Goal: Check status: Check status

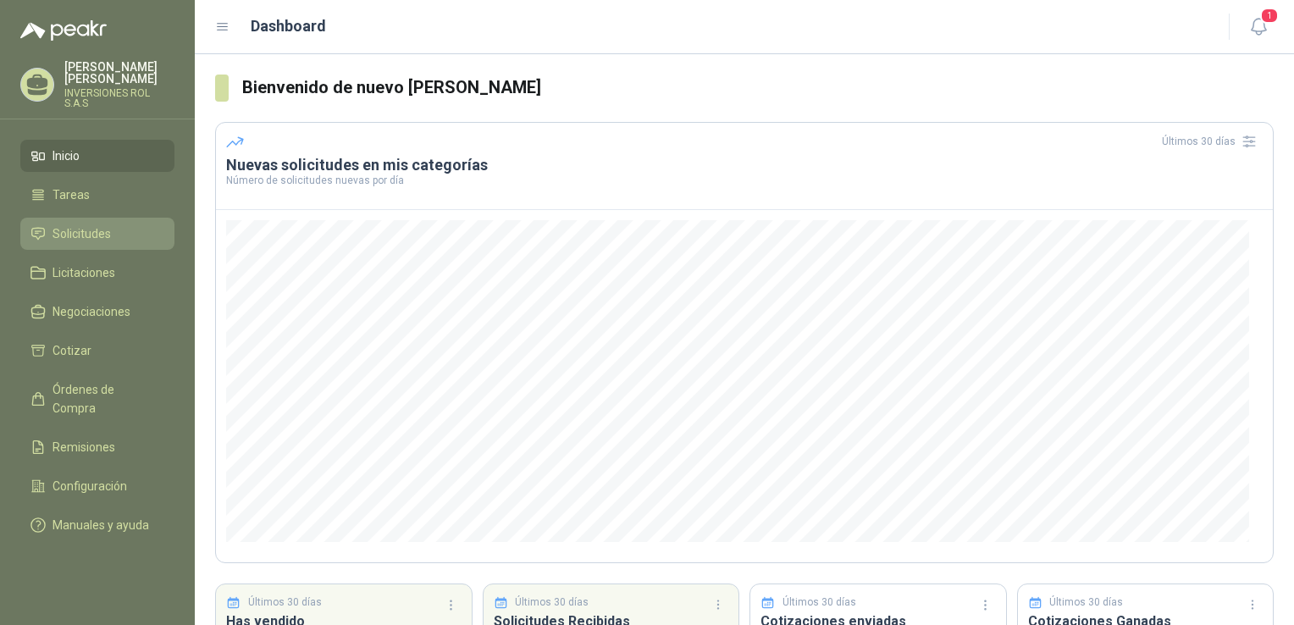
click at [126, 233] on link "Solicitudes" at bounding box center [97, 234] width 154 height 32
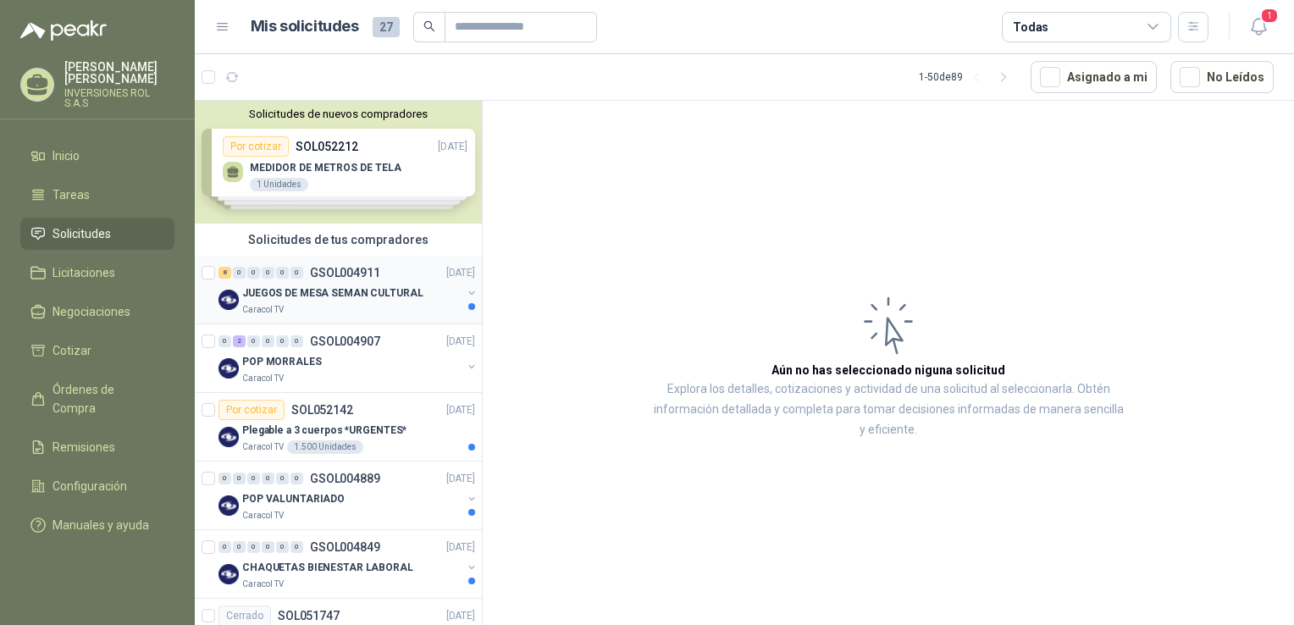
click at [393, 303] on div "Caracol TV" at bounding box center [351, 310] width 219 height 14
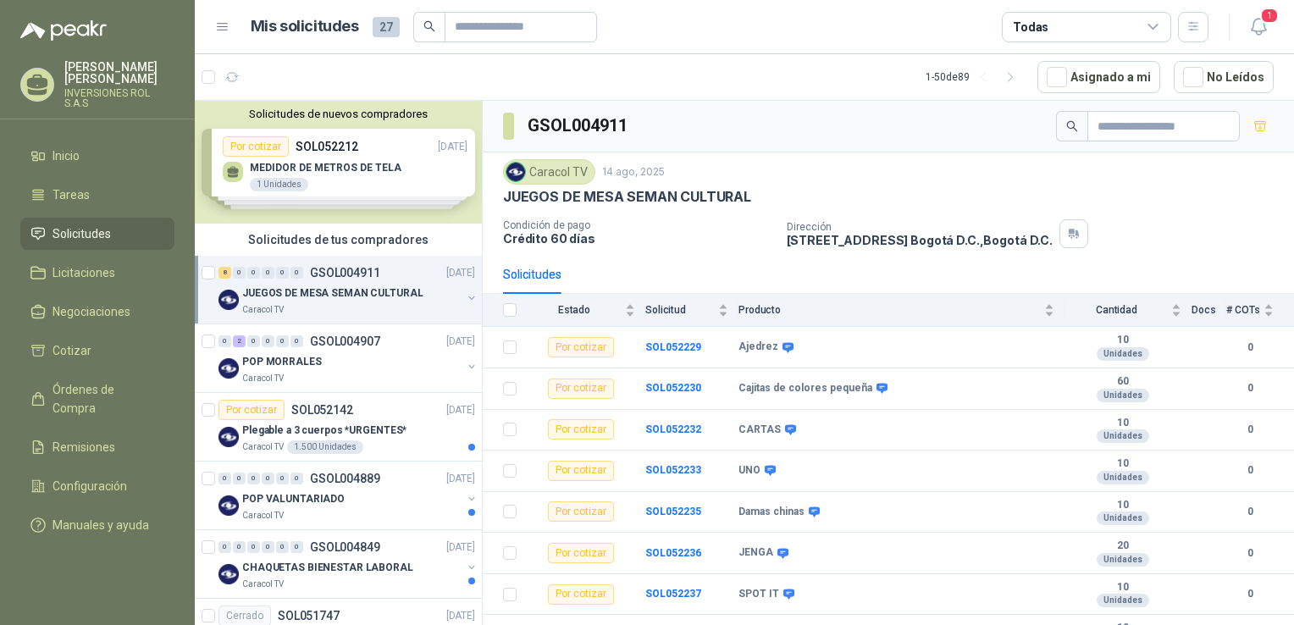
scroll to position [24, 0]
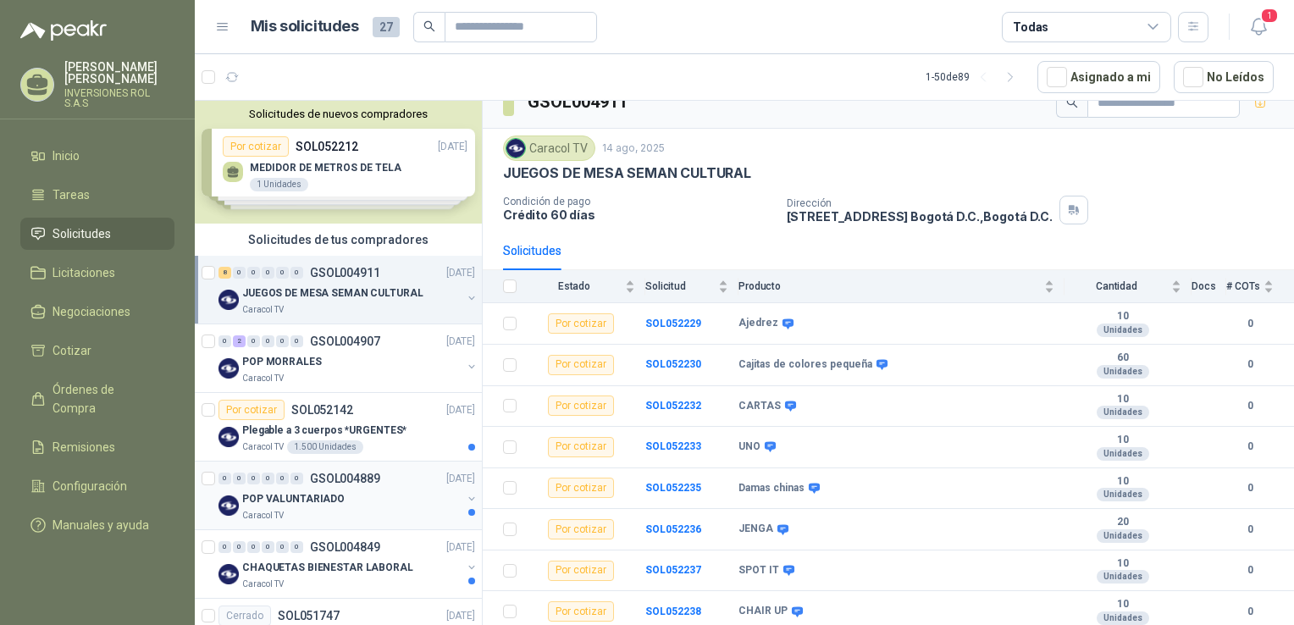
click at [356, 503] on div "POP VALUNTARIADO" at bounding box center [351, 499] width 219 height 20
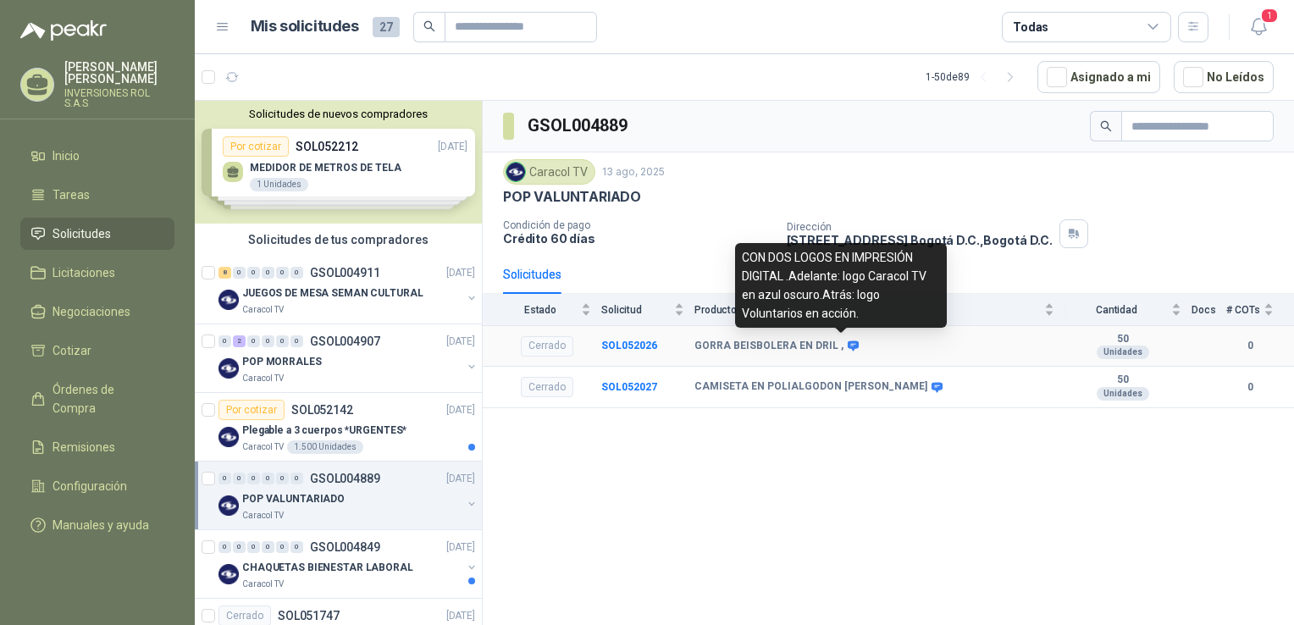
click at [847, 345] on icon at bounding box center [853, 346] width 13 height 13
click at [848, 345] on icon at bounding box center [853, 346] width 11 height 10
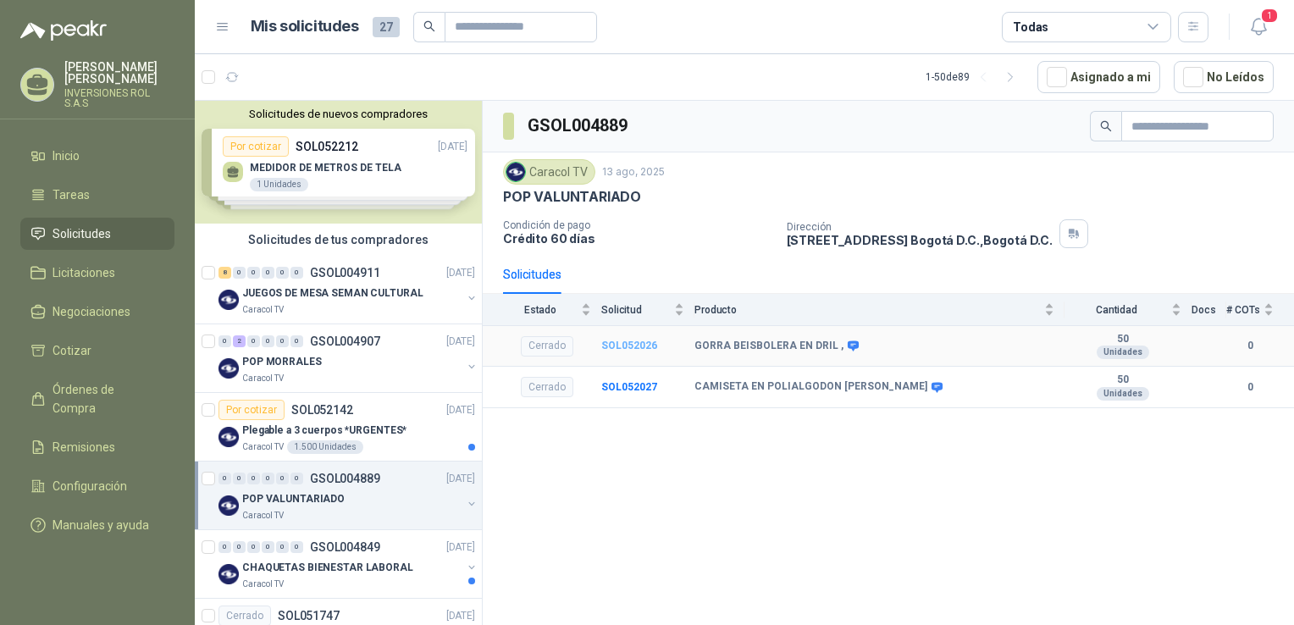
click at [634, 345] on b "SOL052026" at bounding box center [629, 346] width 56 height 12
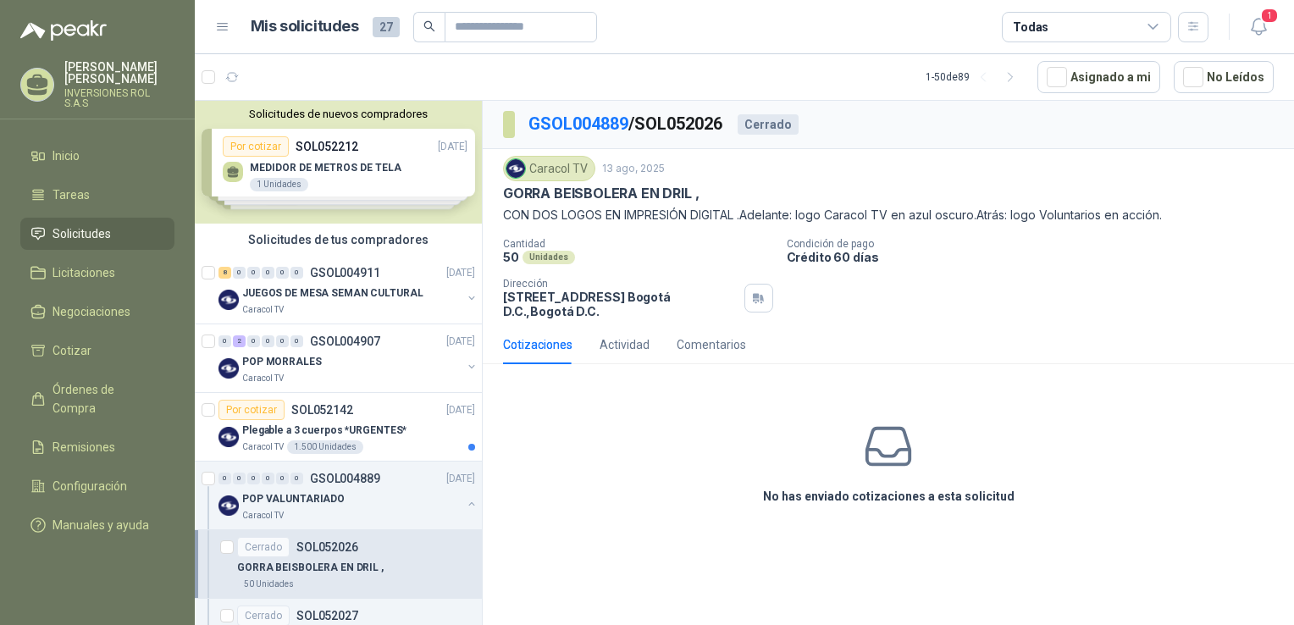
click at [883, 462] on icon at bounding box center [888, 446] width 53 height 53
click at [882, 445] on icon at bounding box center [888, 446] width 53 height 53
click at [622, 346] on div "Actividad" at bounding box center [625, 344] width 50 height 19
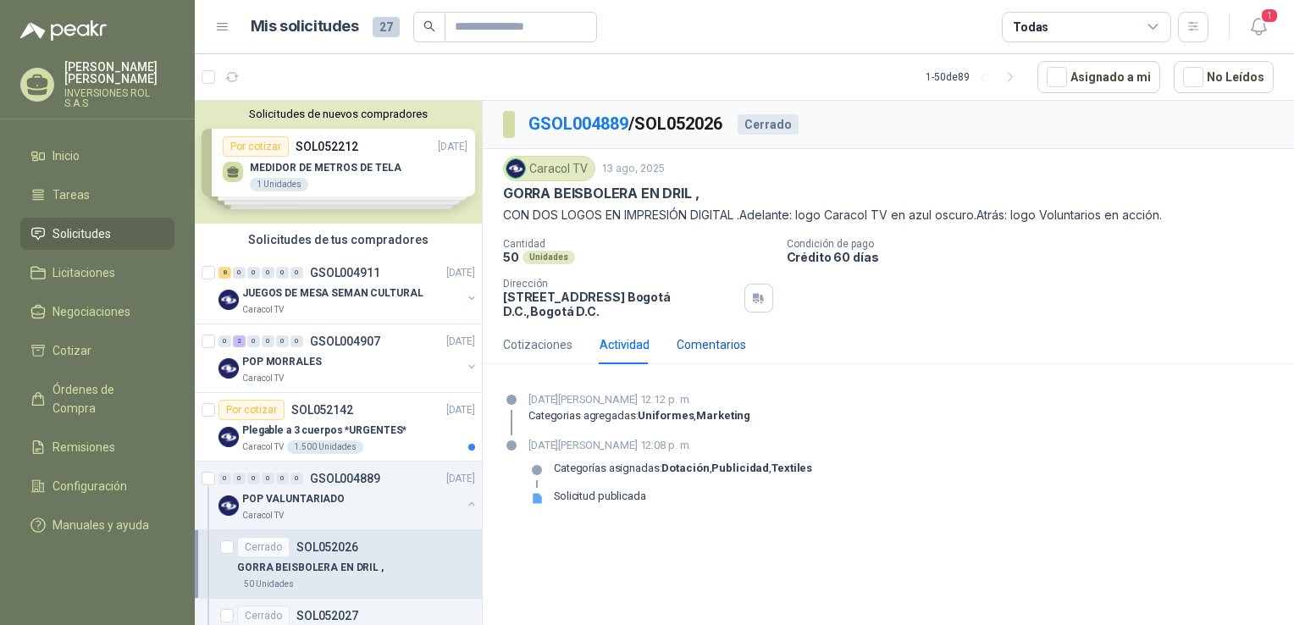
click at [711, 348] on div "Comentarios" at bounding box center [711, 344] width 69 height 19
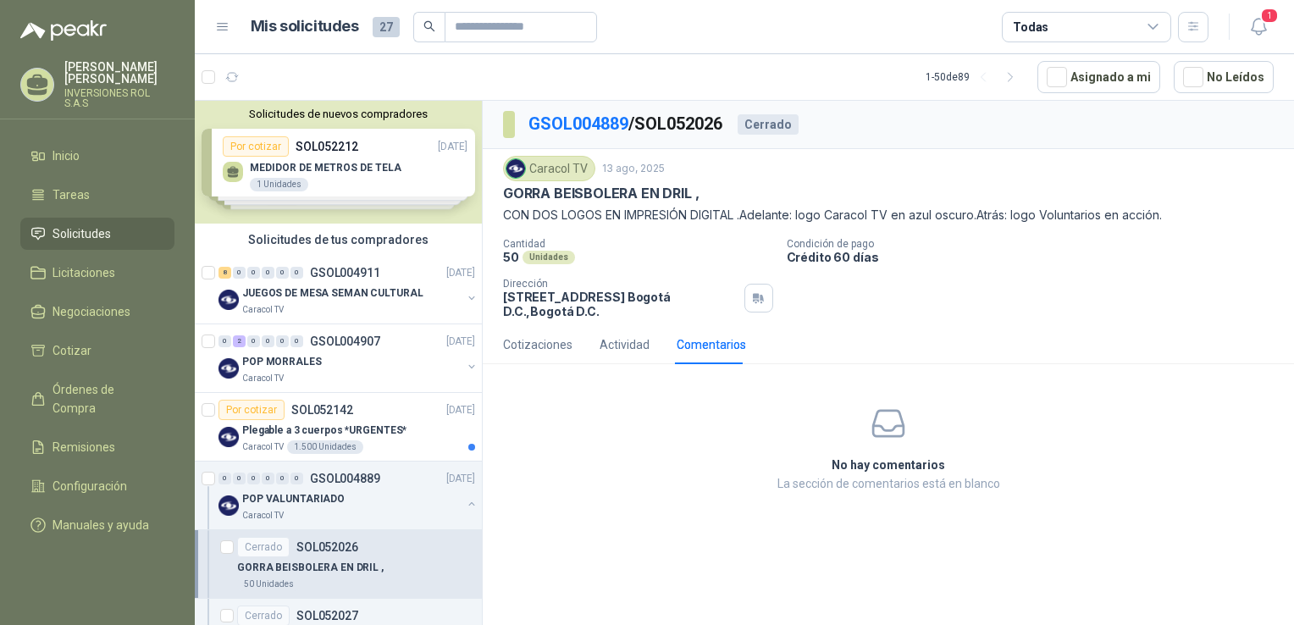
click at [900, 474] on p "La sección de comentarios está en blanco" at bounding box center [888, 483] width 591 height 19
click at [597, 123] on link "GSOL004889" at bounding box center [579, 124] width 100 height 20
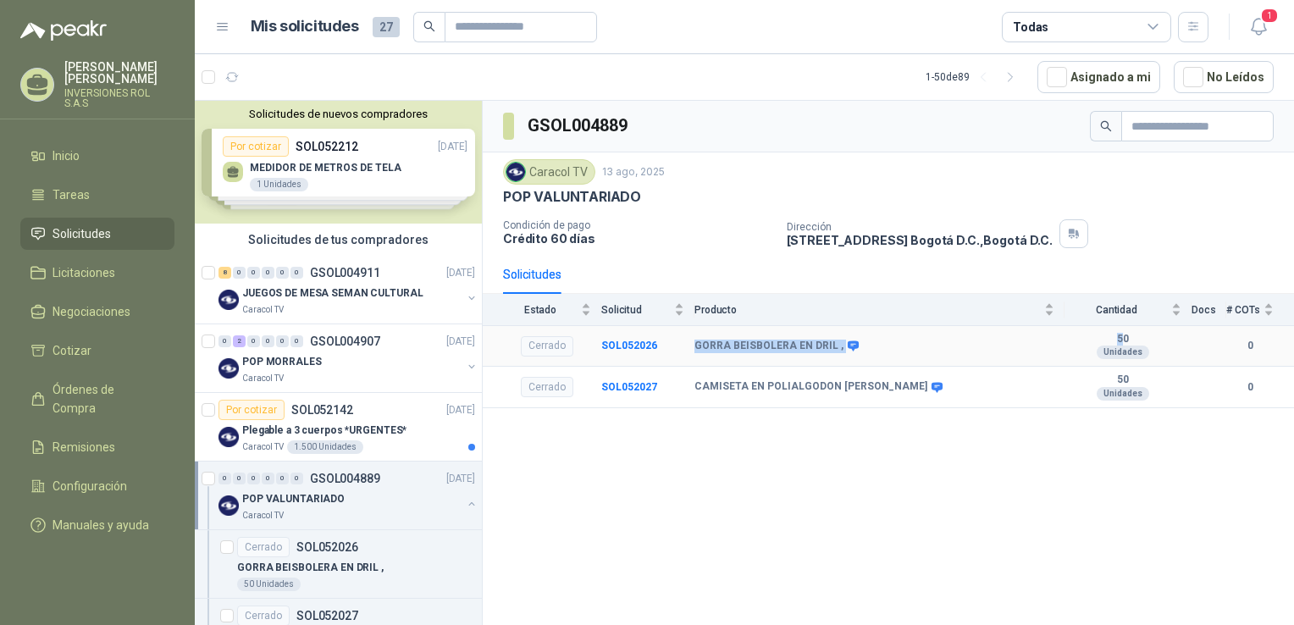
drag, startPoint x: 1122, startPoint y: 337, endPoint x: 694, endPoint y: 335, distance: 428.7
click at [694, 335] on tr "Cerrado SOL052026 GORRA BEISBOLERA EN DRIL , 50 Unidades 0" at bounding box center [889, 347] width 812 height 42
drag, startPoint x: 694, startPoint y: 335, endPoint x: 848, endPoint y: 344, distance: 154.5
click at [848, 344] on icon at bounding box center [853, 346] width 13 height 13
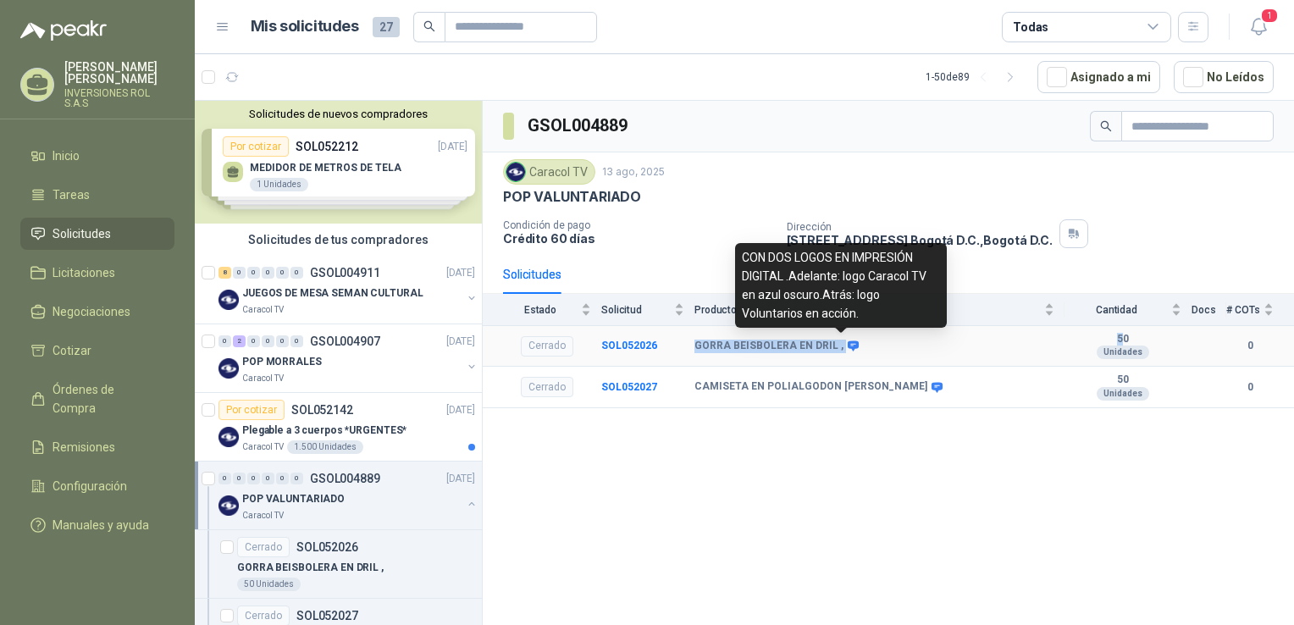
click at [848, 344] on icon at bounding box center [853, 346] width 11 height 10
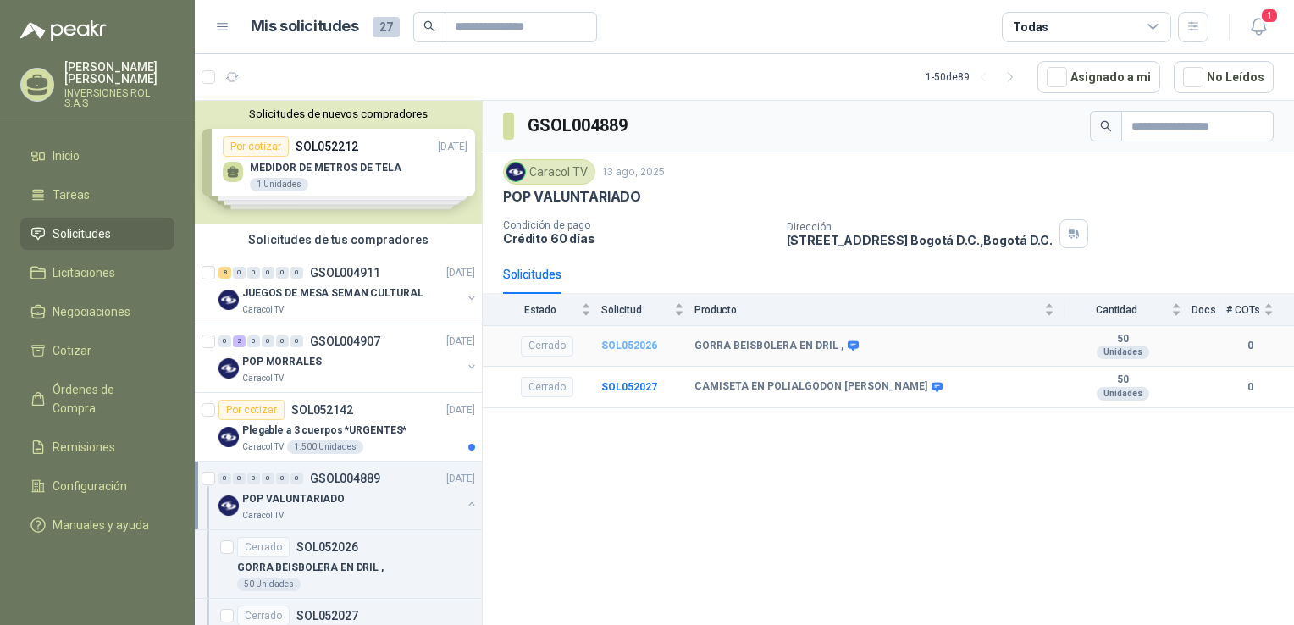
click at [626, 347] on b "SOL052026" at bounding box center [629, 346] width 56 height 12
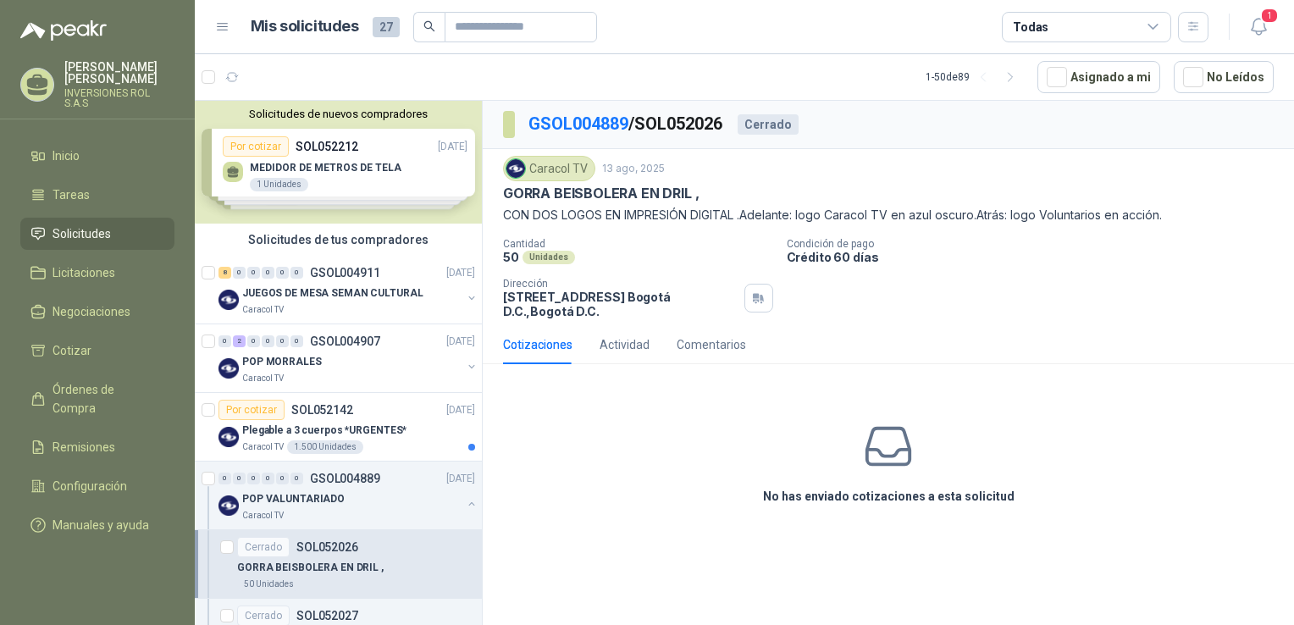
click at [901, 456] on icon at bounding box center [888, 446] width 53 height 53
click at [712, 353] on div "Comentarios" at bounding box center [711, 344] width 69 height 19
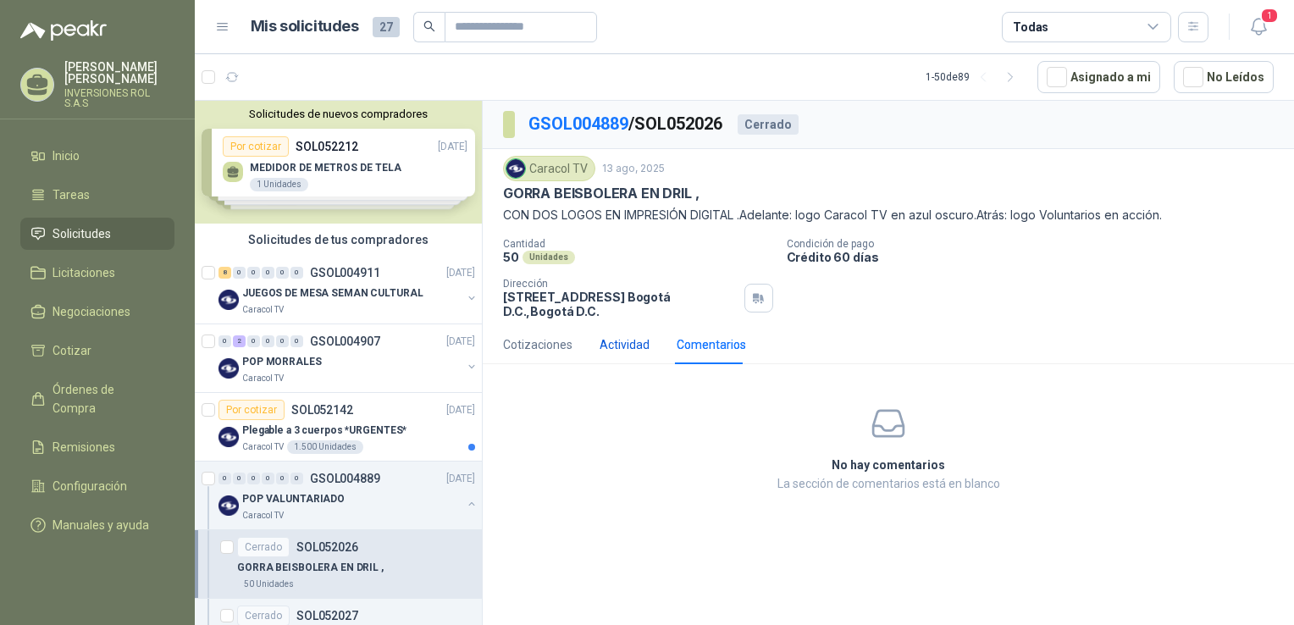
click at [625, 347] on div "Actividad" at bounding box center [625, 344] width 50 height 19
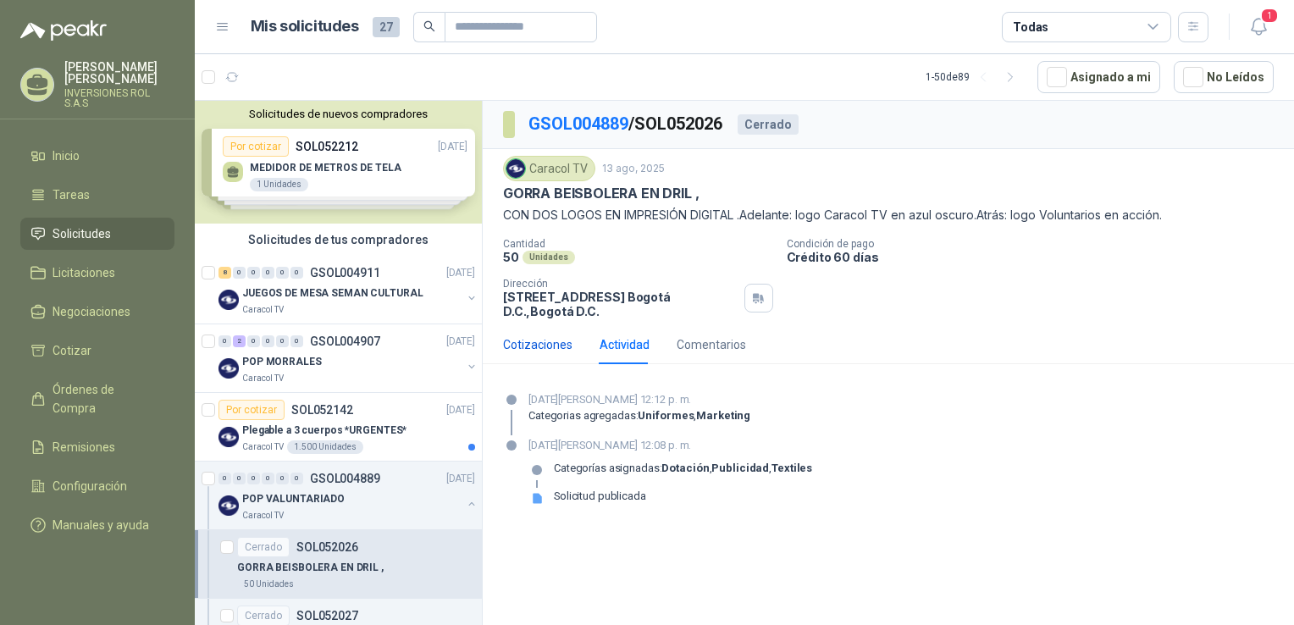
click at [525, 346] on div "Cotizaciones" at bounding box center [537, 344] width 69 height 19
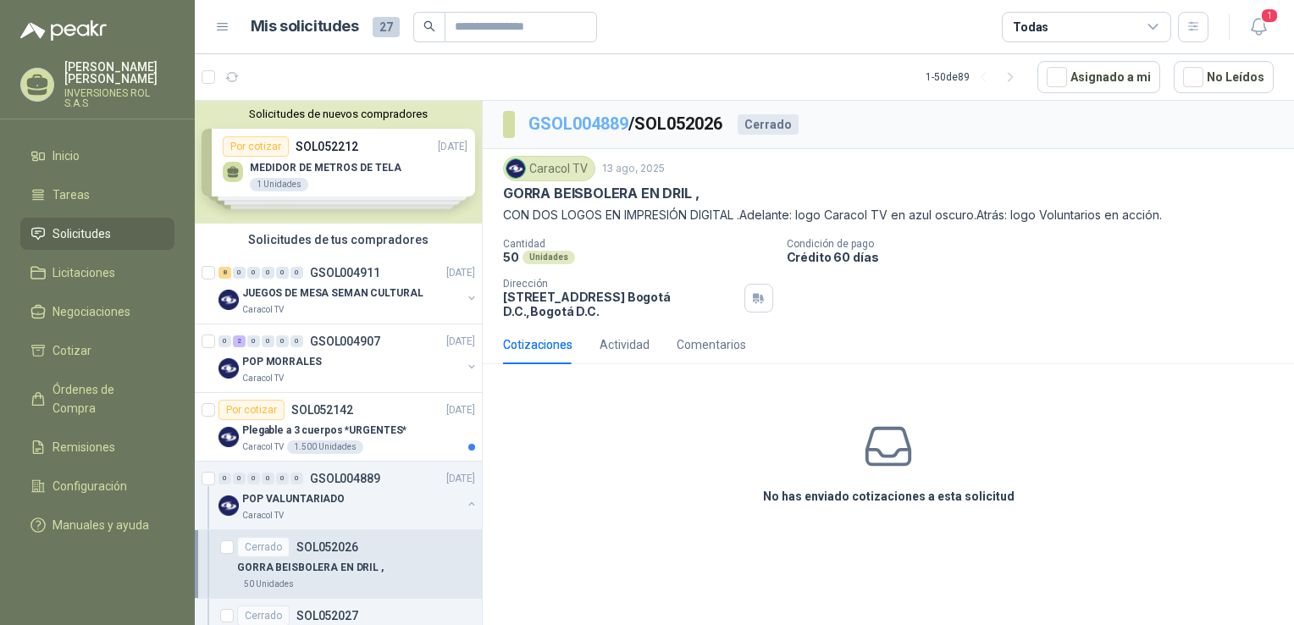
click at [602, 127] on link "GSOL004889" at bounding box center [579, 124] width 100 height 20
